Goal: Task Accomplishment & Management: Manage account settings

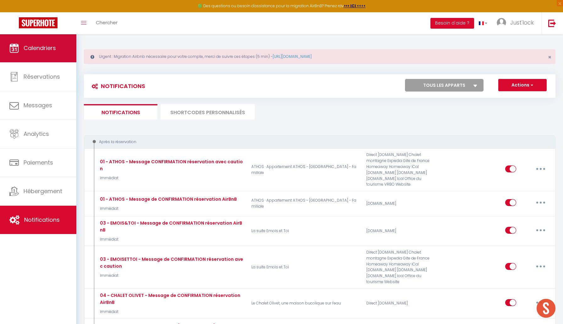
scroll to position [621, 0]
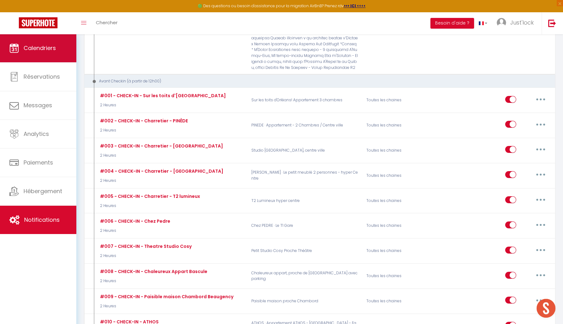
click at [50, 48] on span "Calendriers" at bounding box center [40, 48] width 32 height 8
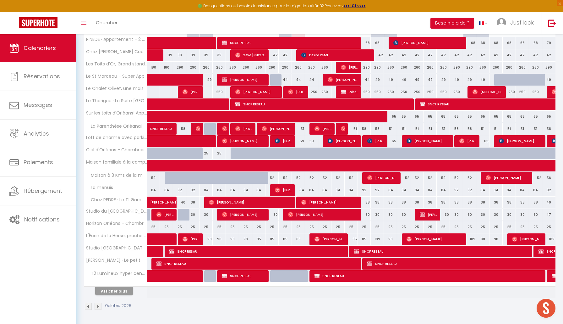
scroll to position [132, 0]
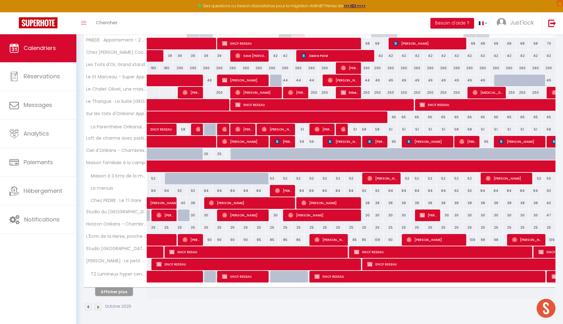
click at [109, 290] on button "Afficher plus" at bounding box center [114, 291] width 38 height 8
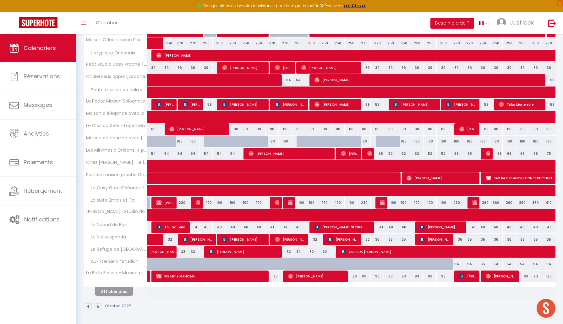
scroll to position [377, 0]
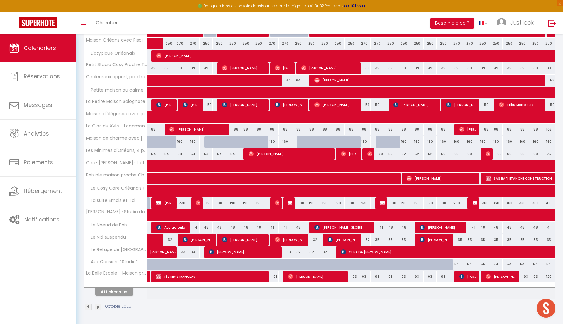
click at [114, 292] on button "Afficher plus" at bounding box center [114, 291] width 38 height 8
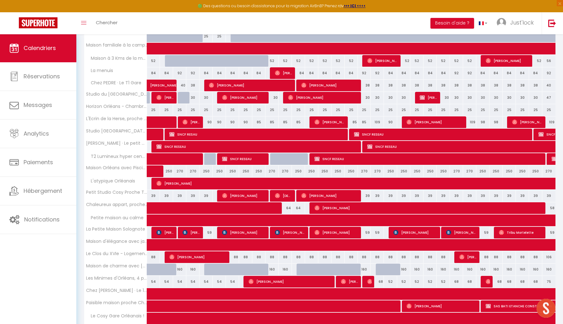
scroll to position [254, 0]
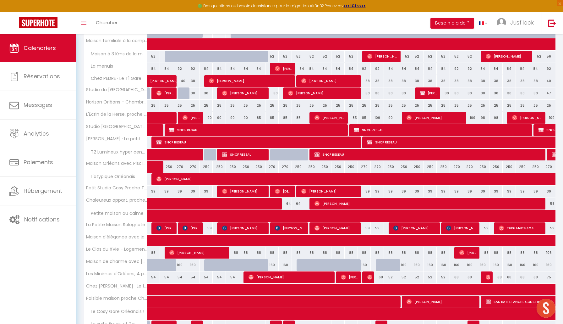
click at [336, 167] on div "250" at bounding box center [338, 167] width 13 height 12
type input "250"
type input "Mer 15 Octobre 2025"
type input "Jeu 16 Octobre 2025"
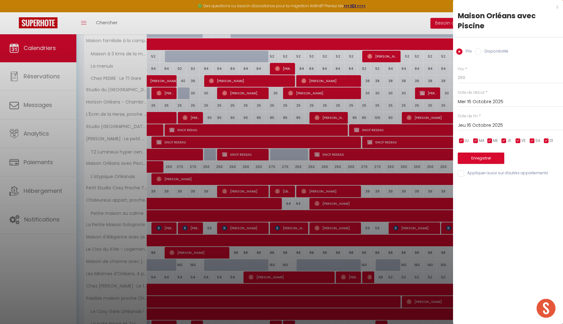
click at [285, 164] on div at bounding box center [281, 162] width 563 height 324
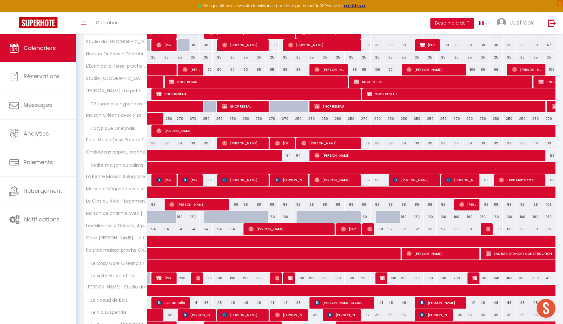
scroll to position [316, 0]
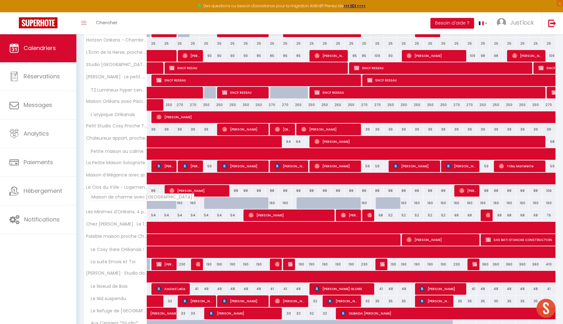
click at [128, 199] on span "Maison de charme avec [GEOGRAPHIC_DATA]" at bounding box center [141, 197] width 105 height 8
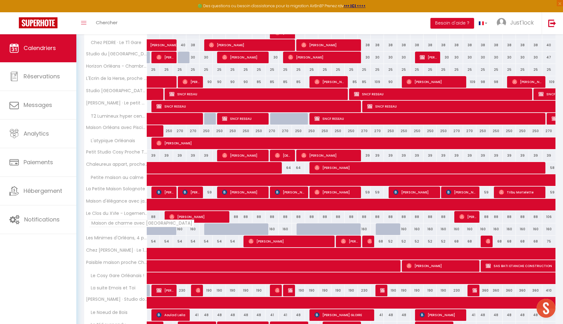
scroll to position [283, 0]
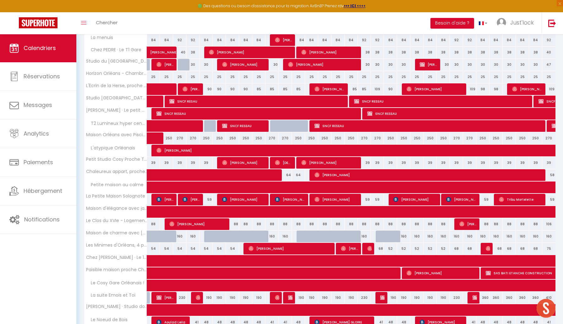
click at [349, 138] on div "250" at bounding box center [351, 138] width 13 height 12
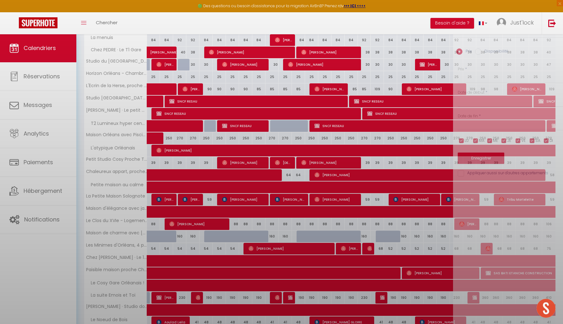
type input "250"
type input "Jeu 16 Octobre 2025"
type input "Ven 17 Octobre 2025"
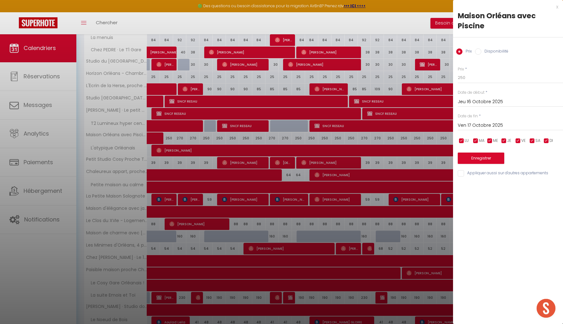
click at [479, 51] on input "Disponibilité" at bounding box center [478, 51] width 6 height 6
radio input "true"
radio input "false"
select select "0"
click at [471, 127] on input "Ven 17 Octobre 2025" at bounding box center [510, 126] width 105 height 8
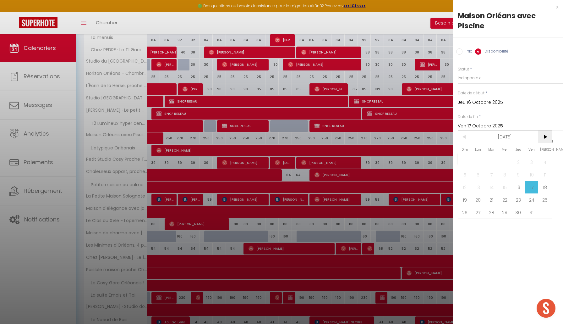
click at [546, 136] on span ">" at bounding box center [545, 136] width 14 height 13
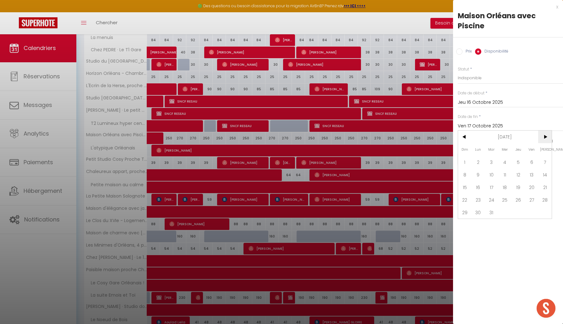
click at [546, 136] on span ">" at bounding box center [545, 136] width 14 height 13
click at [506, 162] on span "1" at bounding box center [506, 162] width 14 height 13
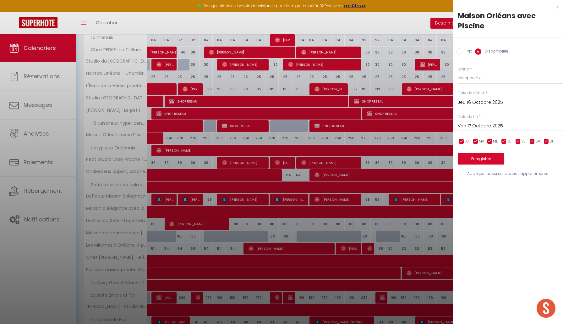
type input "Mer 01 Avril 2026"
click at [483, 157] on button "Enregistrer" at bounding box center [481, 158] width 47 height 11
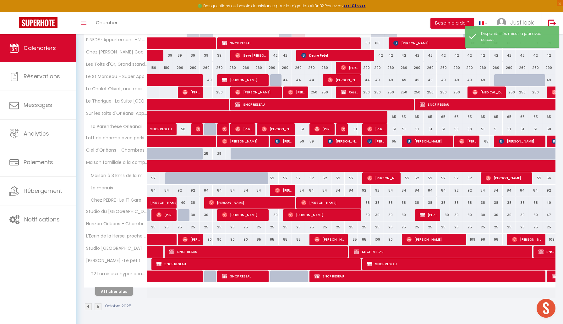
scroll to position [132, 0]
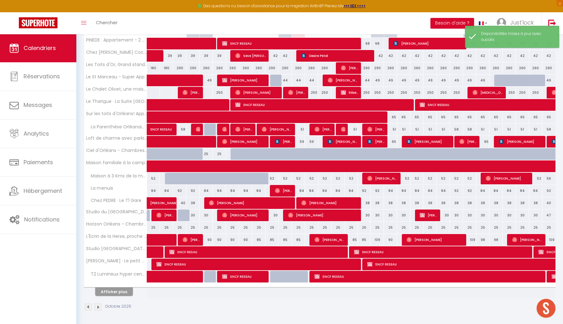
click at [122, 285] on div at bounding box center [115, 285] width 63 height 4
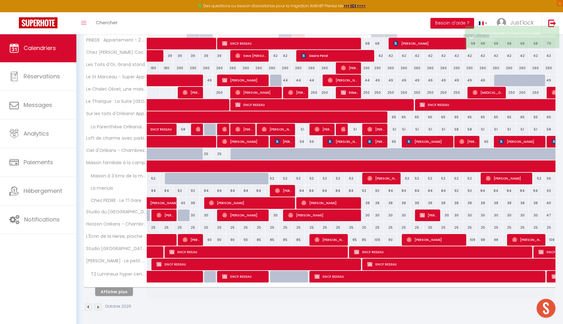
click at [120, 292] on button "Afficher plus" at bounding box center [114, 291] width 38 height 8
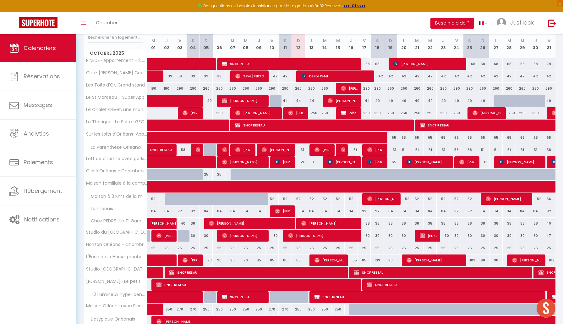
scroll to position [69, 0]
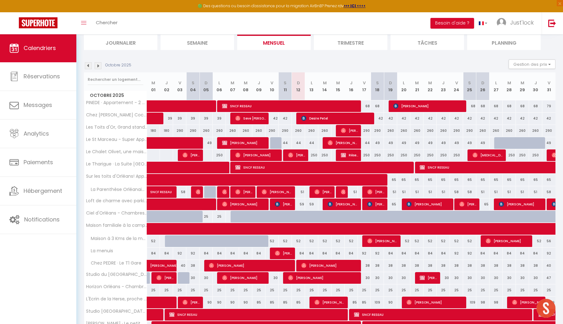
click at [100, 66] on img at bounding box center [98, 65] width 7 height 7
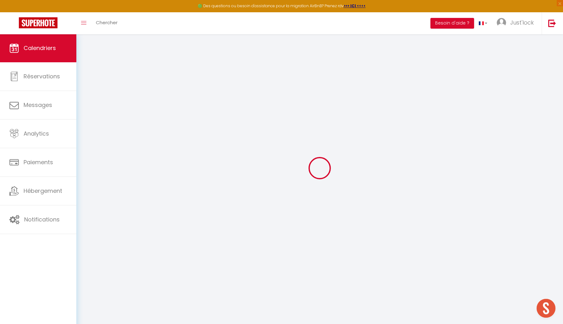
scroll to position [34, 0]
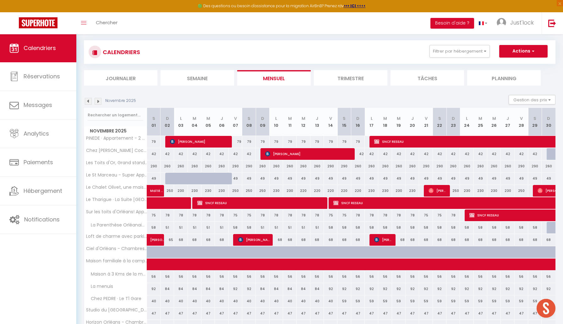
click at [100, 66] on div "CALENDRIERS Filtrer par hébergement Tous PINEDE · Appartement - 2 Chambres / Ce…" at bounding box center [320, 62] width 472 height 45
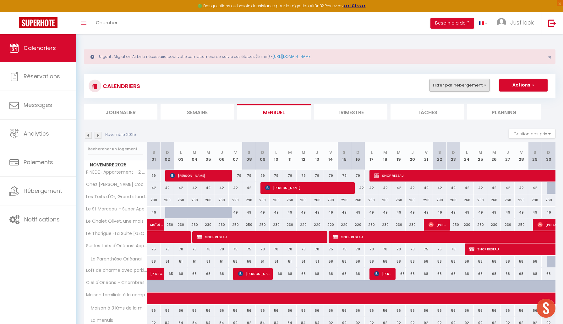
scroll to position [0, 0]
click at [442, 83] on button "Filtrer par hébergement" at bounding box center [460, 85] width 60 height 13
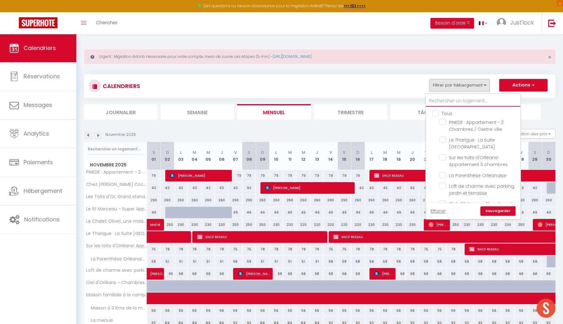
click at [446, 98] on input "text" at bounding box center [473, 100] width 94 height 11
type input "m"
checkbox input "false"
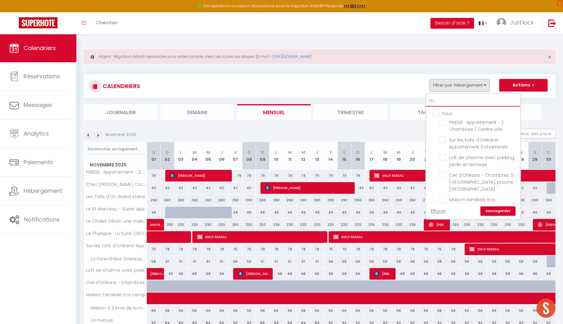
checkbox input "false"
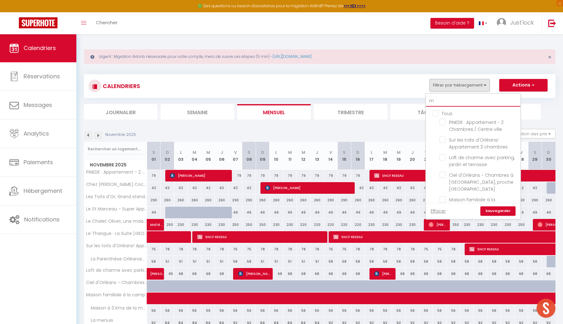
checkbox input "false"
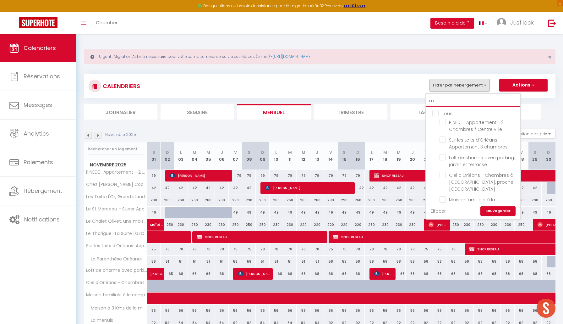
checkbox input "false"
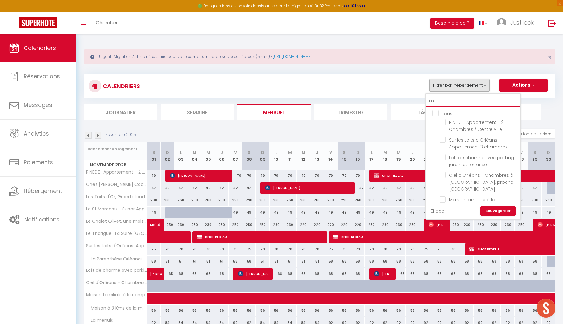
checkbox input "false"
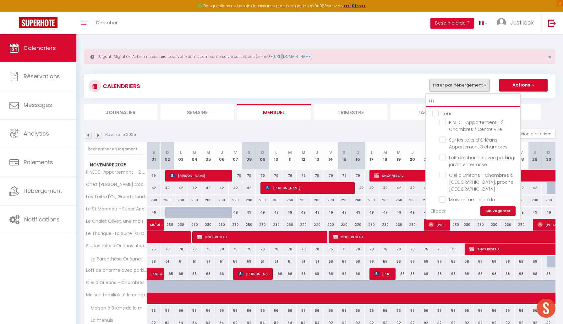
checkbox input "false"
type input "ma"
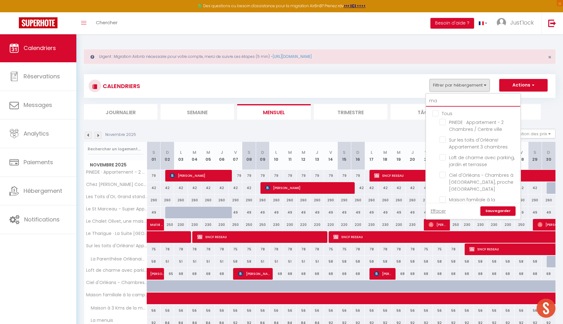
checkbox input "false"
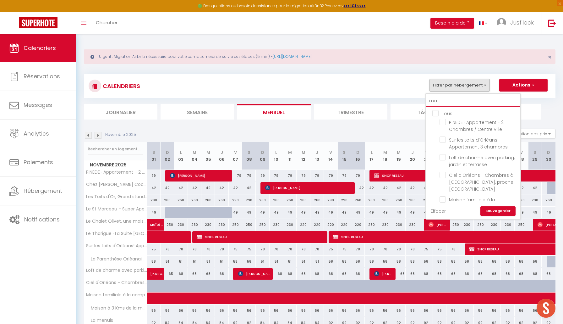
checkbox input "false"
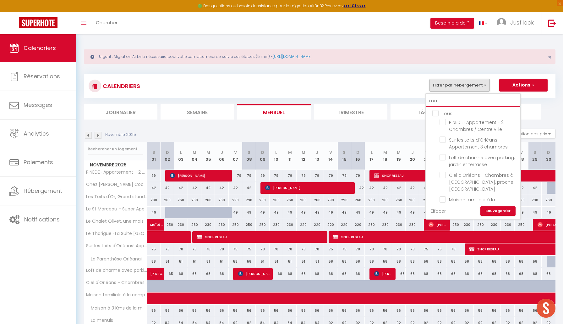
checkbox input "false"
type input "mai"
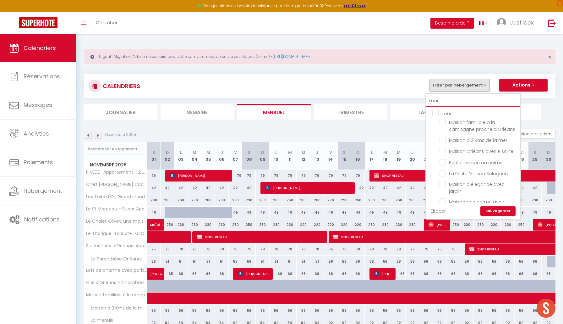
checkbox input "false"
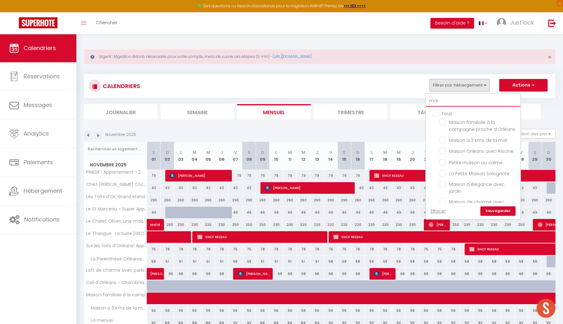
checkbox input "false"
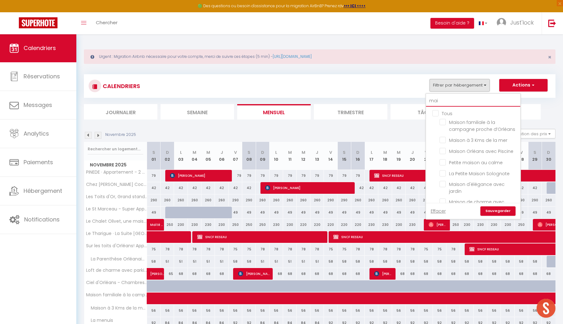
checkbox input "false"
type input "mais"
checkbox input "false"
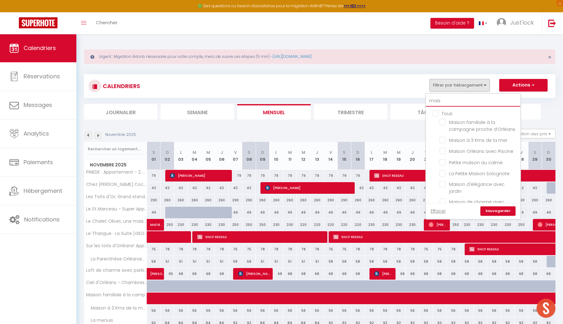
checkbox input "false"
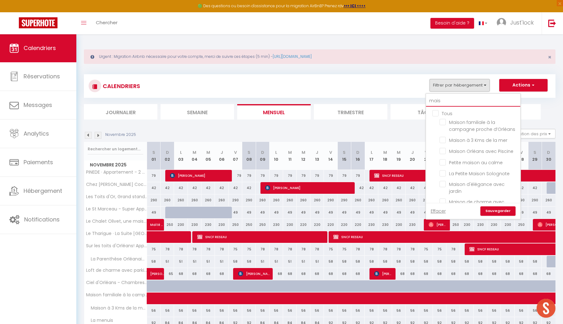
checkbox input "false"
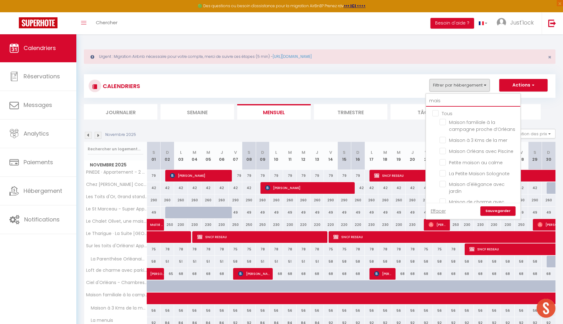
checkbox input "false"
type input "maiso"
checkbox input "false"
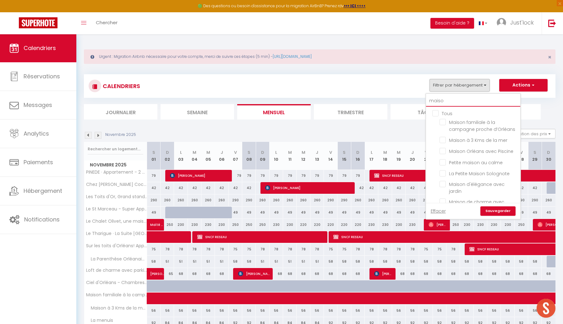
checkbox input "false"
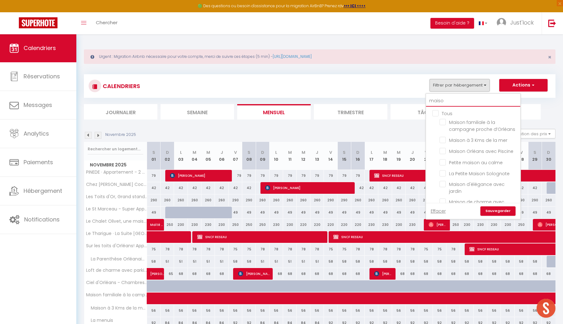
checkbox input "false"
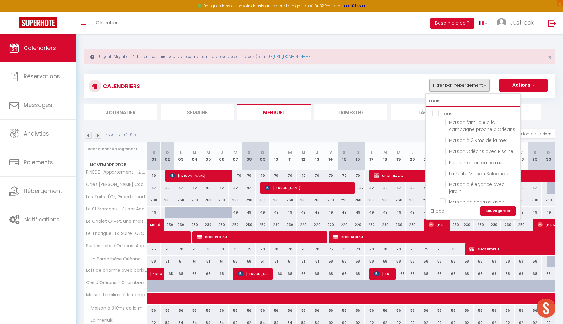
checkbox input "false"
type input "maison"
checkbox input "false"
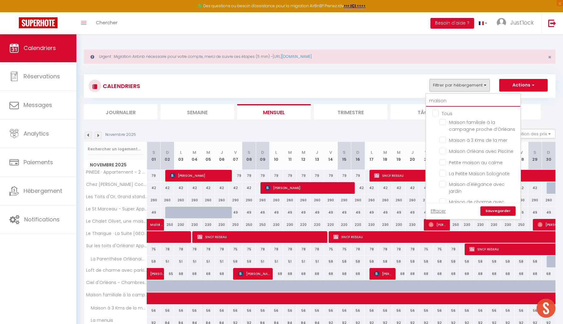
checkbox input "false"
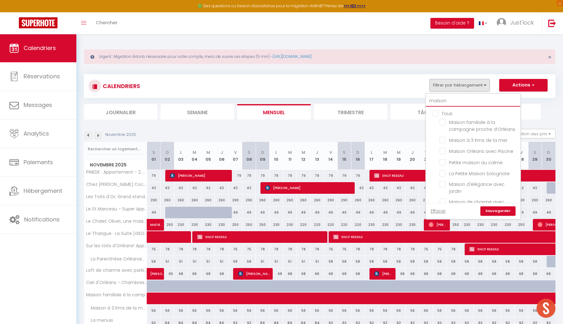
checkbox input "false"
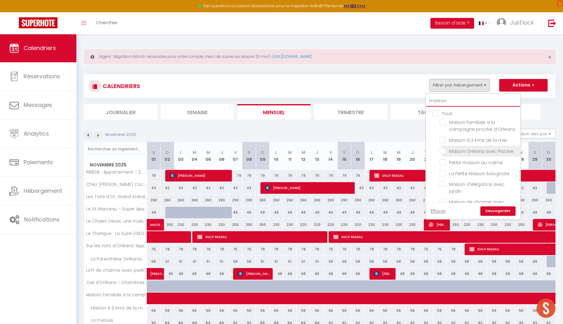
type input "maison"
click at [445, 153] on input "Maison Orléans avec Piscine" at bounding box center [479, 150] width 79 height 6
checkbox input "true"
checkbox input "false"
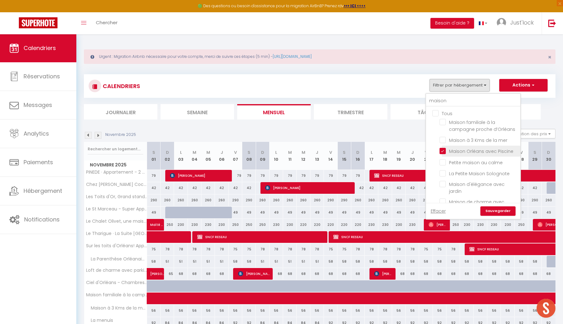
checkbox input "false"
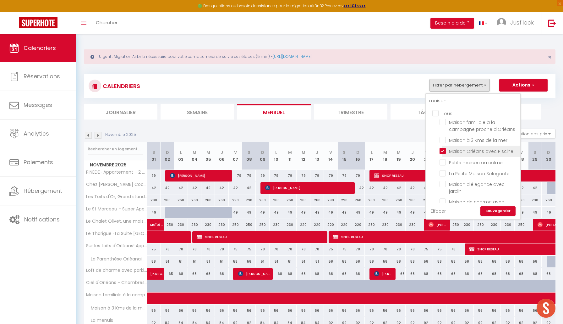
checkbox input "false"
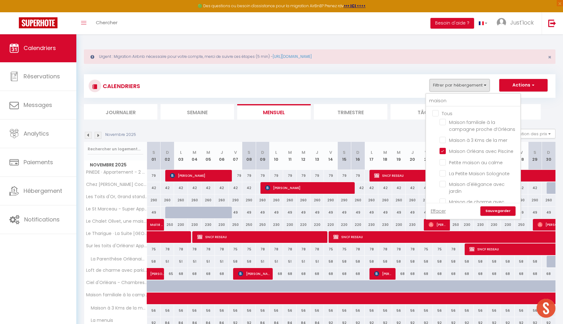
click at [488, 208] on link "Sauvegarder" at bounding box center [498, 210] width 35 height 9
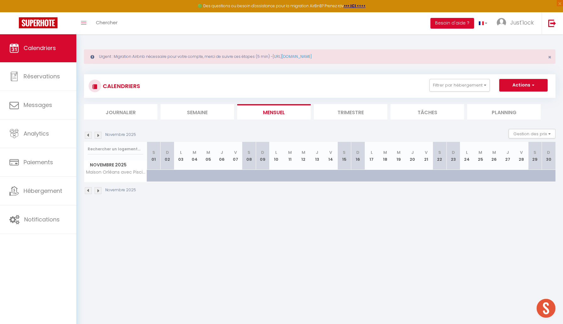
click at [90, 188] on img at bounding box center [88, 190] width 7 height 7
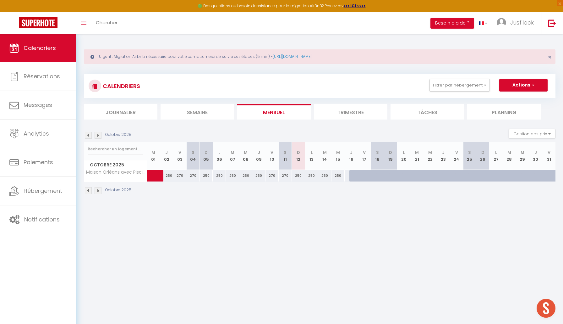
click at [90, 188] on img at bounding box center [88, 190] width 7 height 7
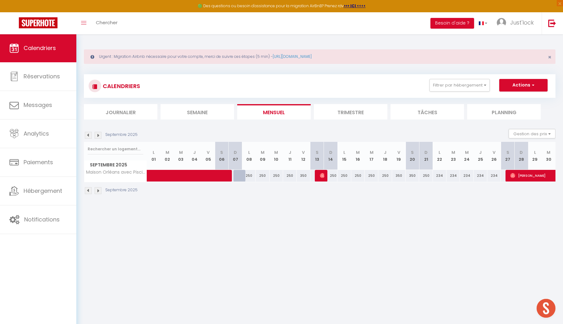
click at [96, 190] on img at bounding box center [98, 190] width 7 height 7
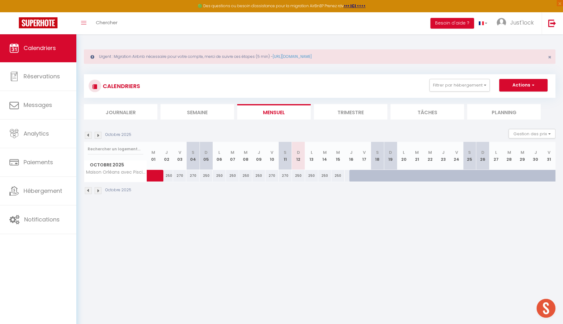
click at [90, 190] on img at bounding box center [88, 190] width 7 height 7
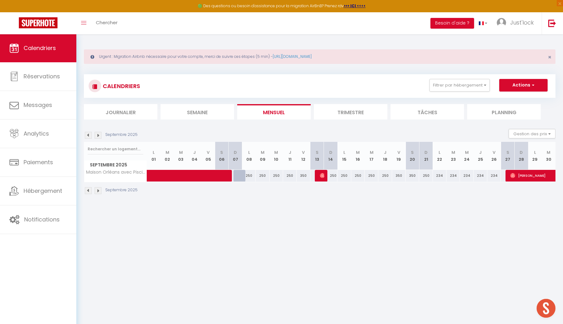
click at [90, 190] on img at bounding box center [88, 190] width 7 height 7
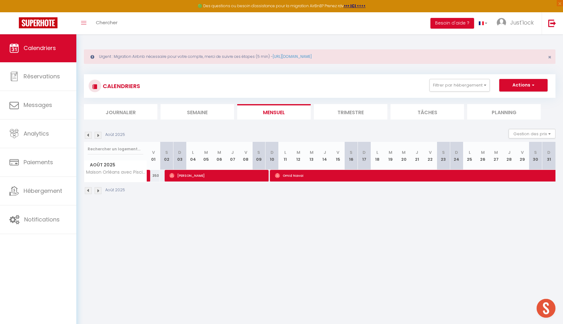
click at [98, 190] on img at bounding box center [98, 190] width 7 height 7
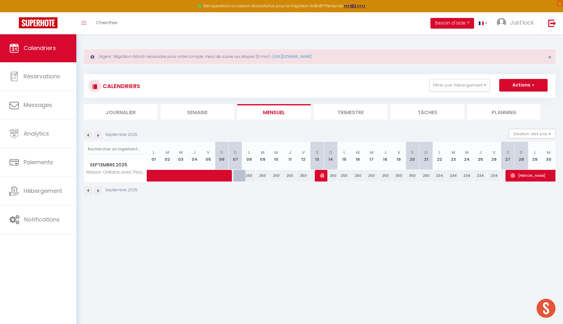
click at [98, 190] on img at bounding box center [98, 190] width 7 height 7
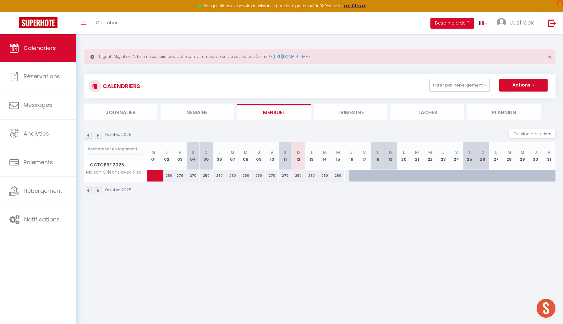
click at [98, 190] on img at bounding box center [98, 190] width 7 height 7
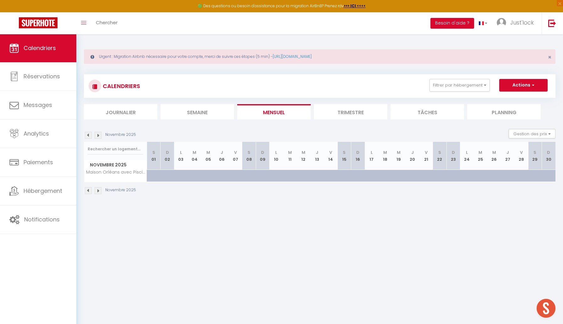
click at [98, 190] on img at bounding box center [98, 190] width 7 height 7
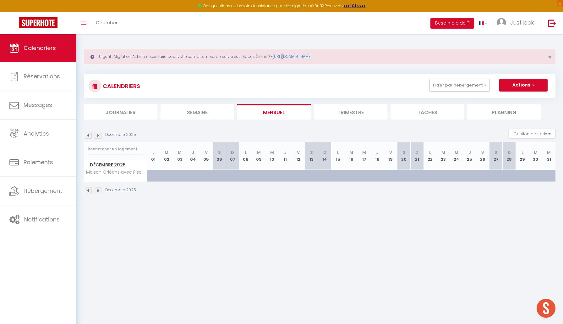
click at [98, 190] on img at bounding box center [98, 190] width 7 height 7
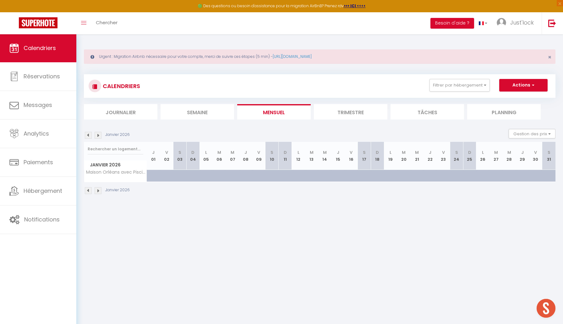
click at [98, 190] on img at bounding box center [98, 190] width 7 height 7
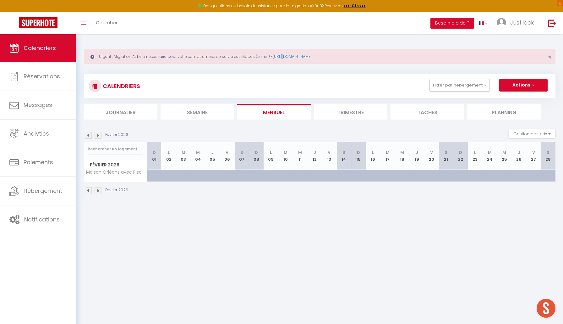
click at [98, 190] on img at bounding box center [98, 190] width 7 height 7
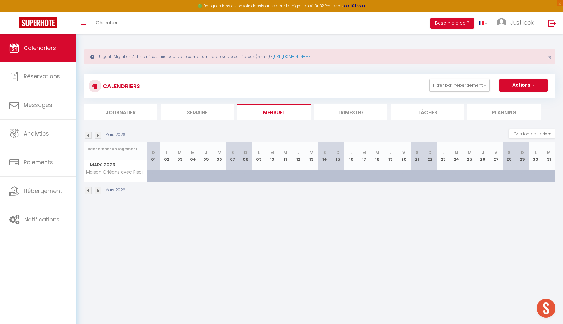
click at [98, 190] on img at bounding box center [98, 190] width 7 height 7
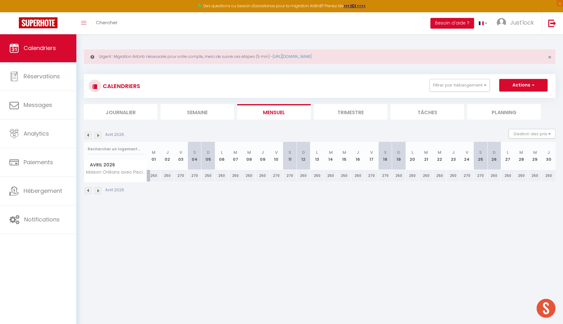
click at [98, 190] on img at bounding box center [98, 190] width 7 height 7
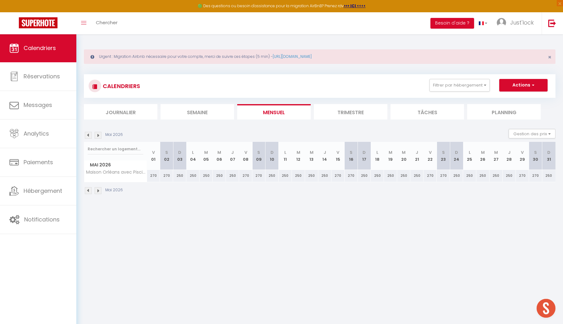
click at [89, 190] on img at bounding box center [88, 190] width 7 height 7
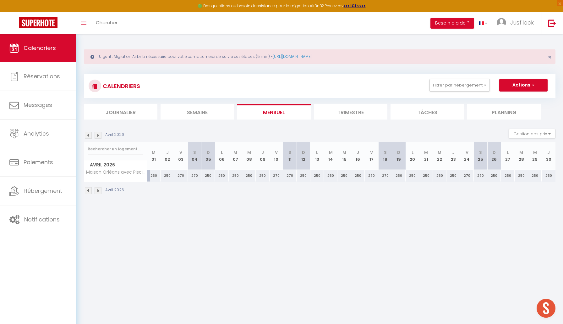
click at [89, 190] on img at bounding box center [88, 190] width 7 height 7
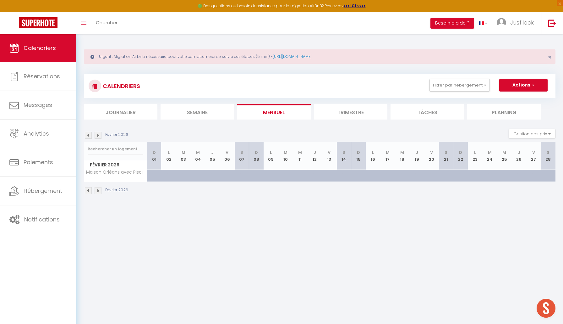
click at [89, 190] on img at bounding box center [88, 190] width 7 height 7
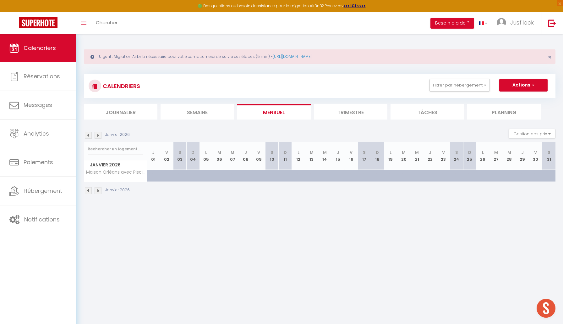
click at [89, 190] on img at bounding box center [88, 190] width 7 height 7
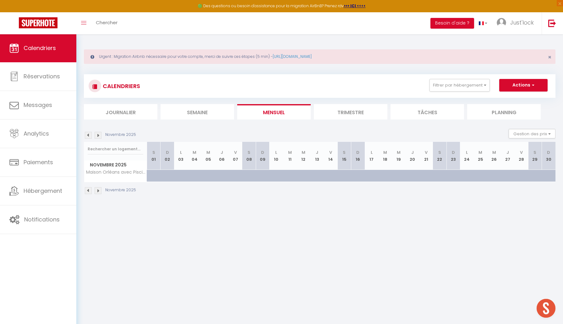
click at [89, 190] on img at bounding box center [88, 190] width 7 height 7
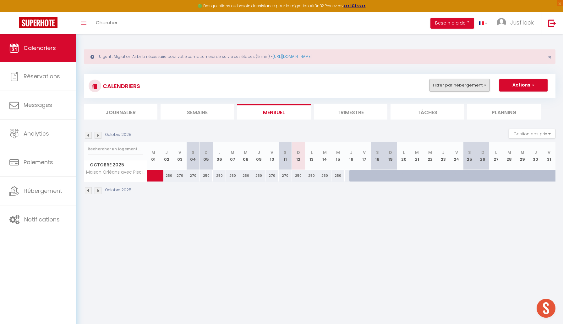
click at [477, 86] on button "Filtrer par hébergement" at bounding box center [460, 85] width 60 height 13
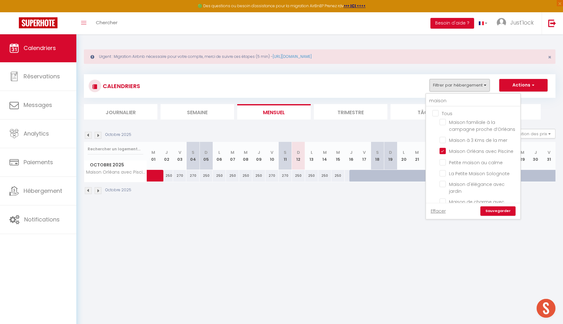
click at [437, 111] on input "Tous" at bounding box center [480, 113] width 94 height 6
checkbox input "true"
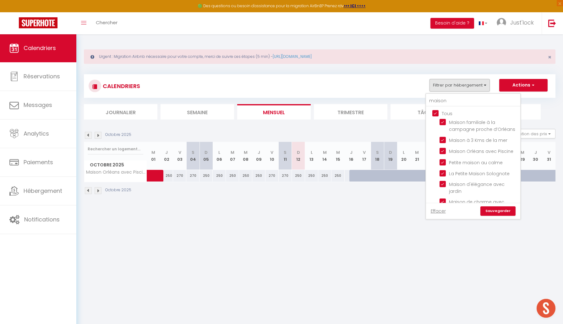
checkbox input "true"
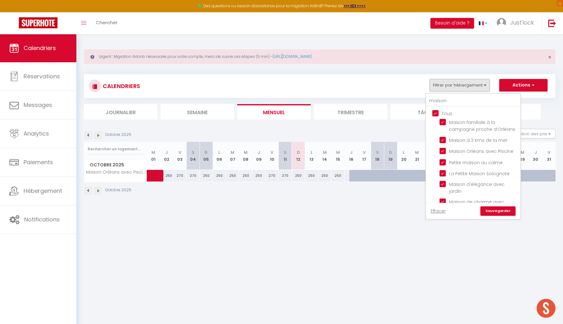
checkbox input "true"
click at [437, 100] on input "maison" at bounding box center [473, 100] width 94 height 11
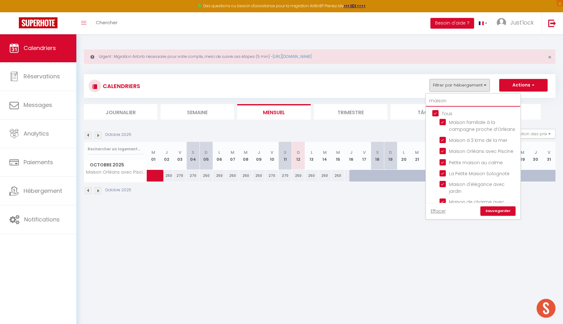
click at [437, 100] on input "maison" at bounding box center [473, 100] width 94 height 11
click at [511, 209] on link "Sauvegarder" at bounding box center [498, 210] width 35 height 9
